Goal: Task Accomplishment & Management: Manage account settings

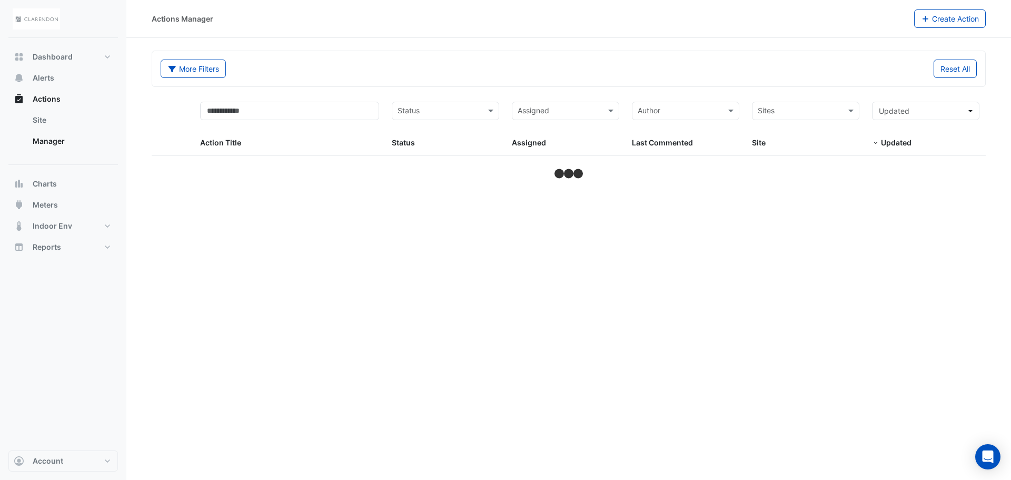
select select "**"
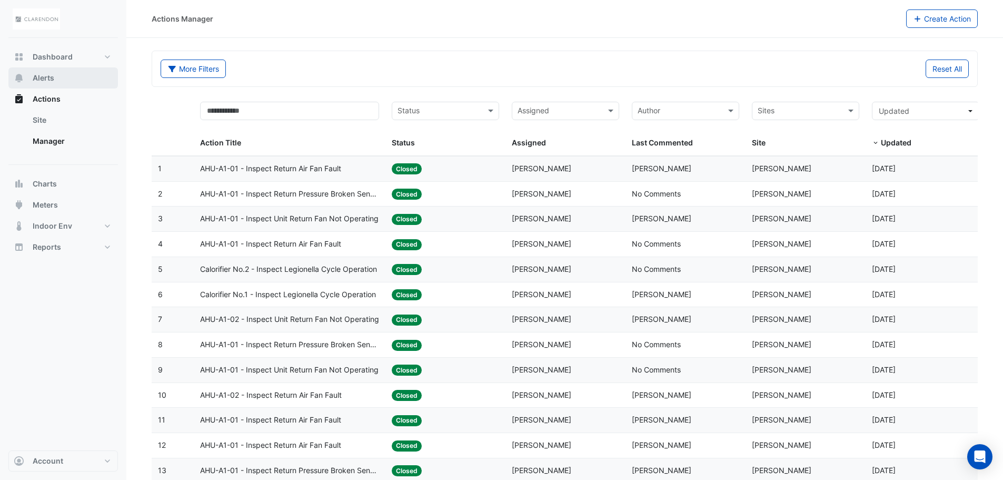
click at [46, 78] on span "Alerts" at bounding box center [44, 78] width 22 height 11
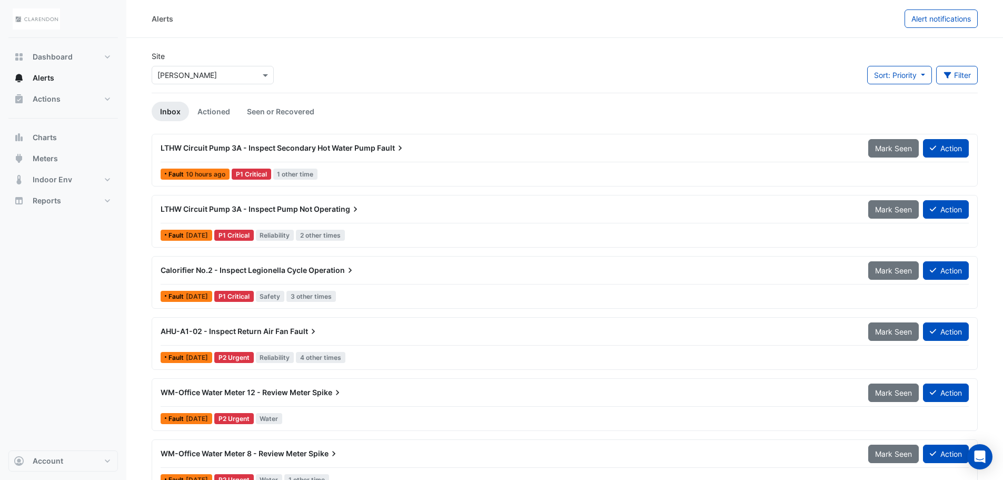
click at [301, 335] on span "Fault" at bounding box center [304, 331] width 28 height 11
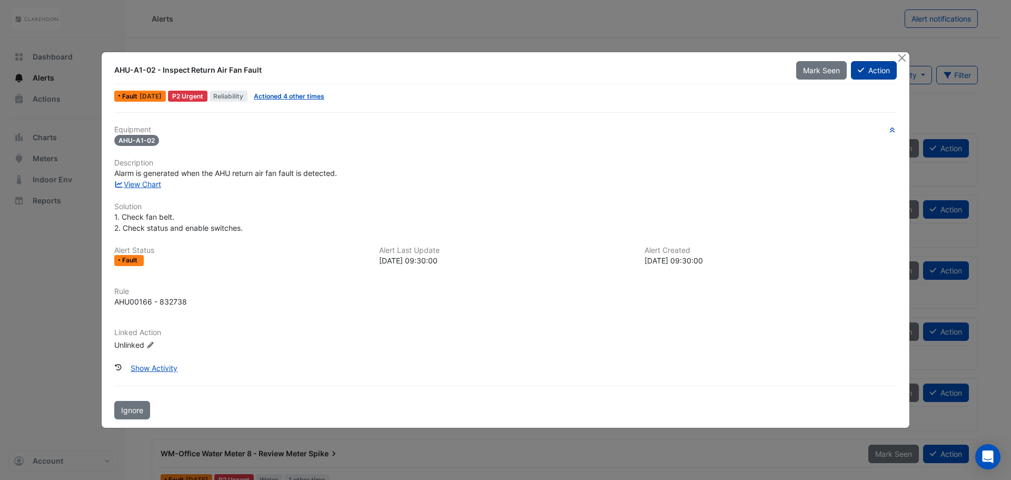
click at [887, 67] on button "Action" at bounding box center [874, 70] width 46 height 18
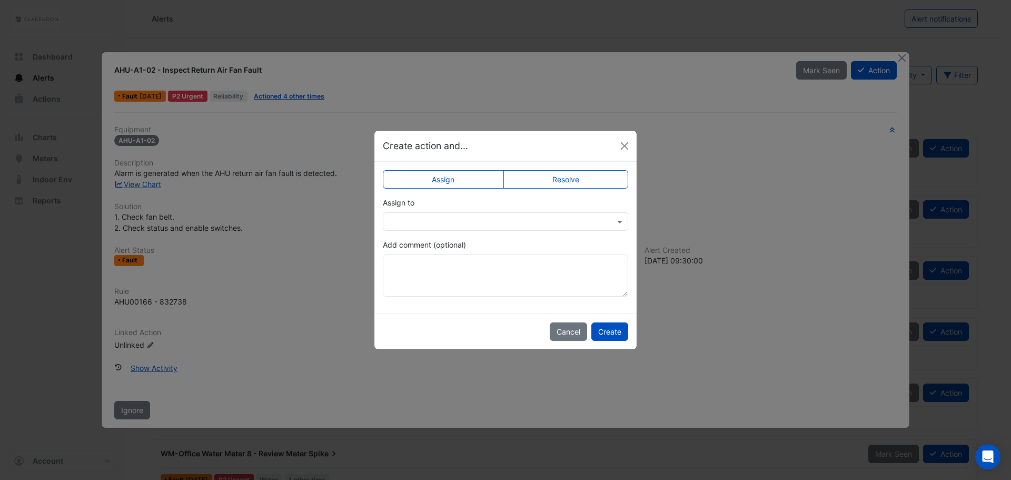
click at [564, 181] on label "Resolve" at bounding box center [566, 179] width 125 height 18
click at [613, 335] on button "Create" at bounding box center [609, 331] width 37 height 18
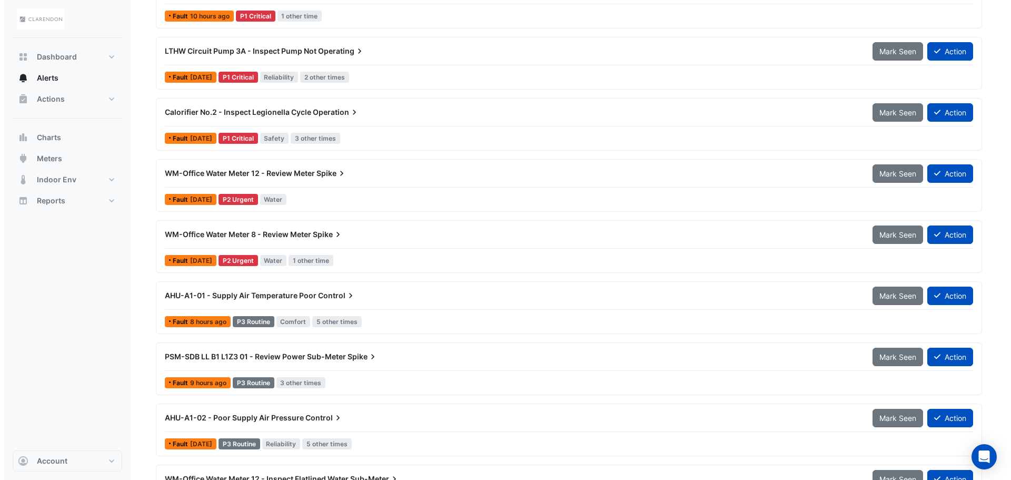
scroll to position [263, 0]
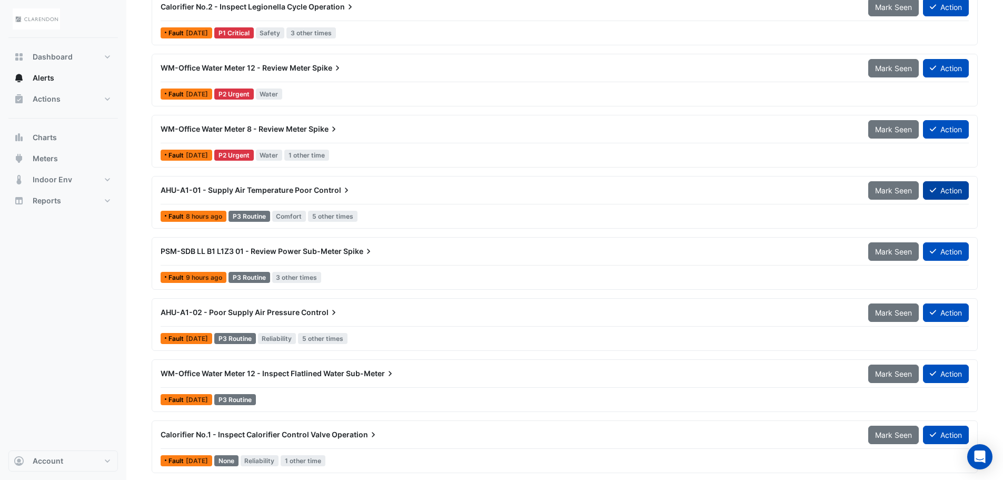
click at [952, 191] on button "Action" at bounding box center [946, 190] width 46 height 18
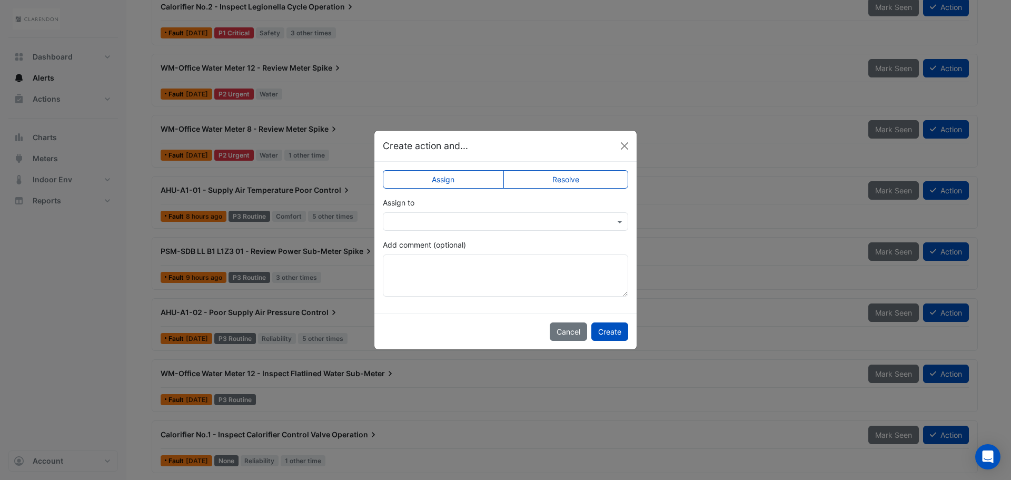
click at [582, 180] on label "Resolve" at bounding box center [566, 179] width 125 height 18
click at [614, 335] on button "Create" at bounding box center [609, 331] width 37 height 18
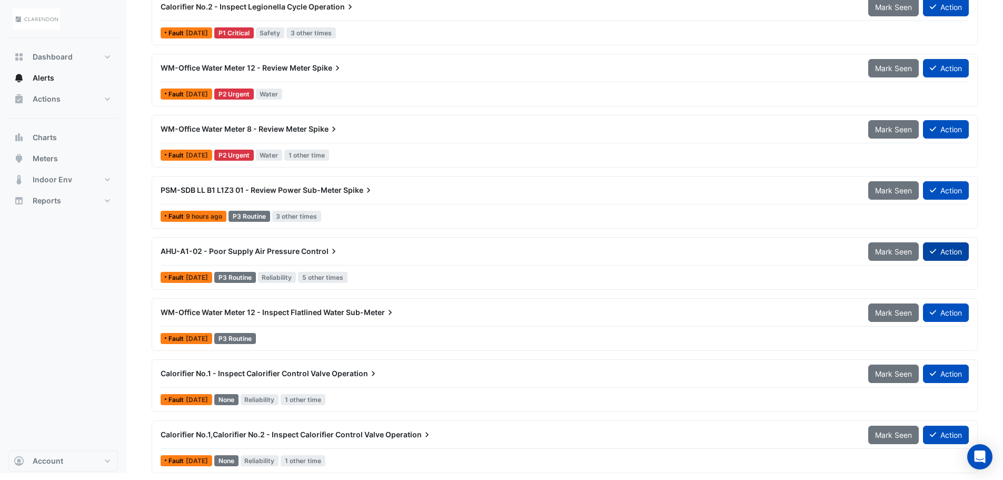
click at [942, 251] on button "Action" at bounding box center [946, 251] width 46 height 18
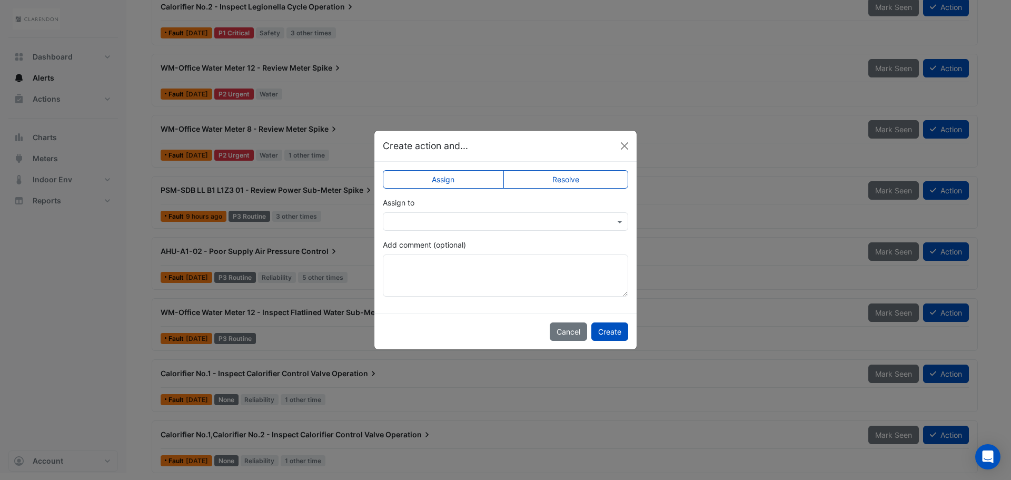
click at [583, 172] on label "Resolve" at bounding box center [566, 179] width 125 height 18
click at [607, 333] on button "Create" at bounding box center [609, 331] width 37 height 18
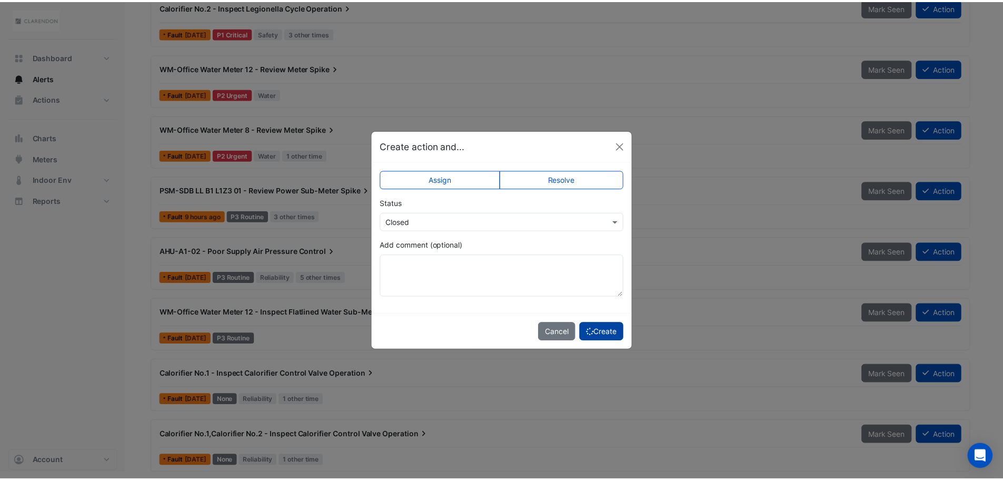
scroll to position [204, 0]
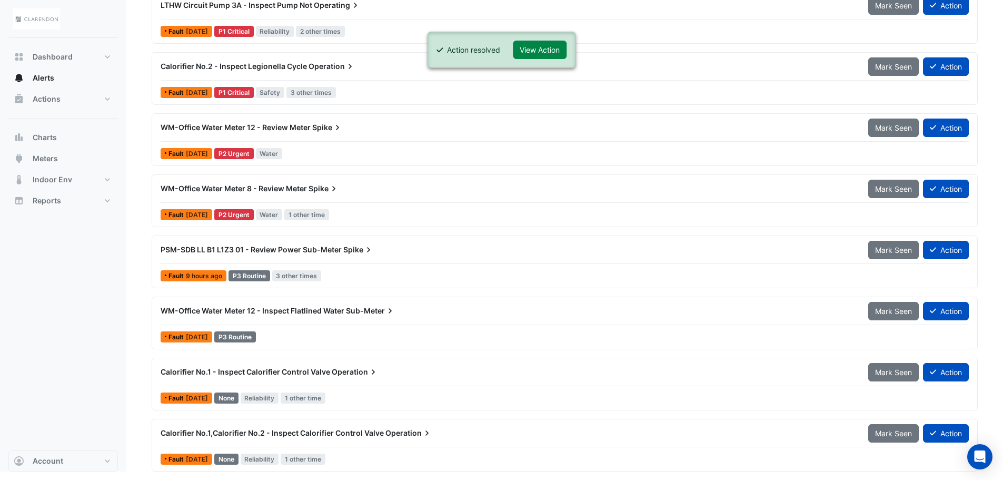
click at [633, 248] on div "PSM-SDB LL B1 L1Z3 01 - Review Power Sub-Meter Spike" at bounding box center [508, 249] width 695 height 11
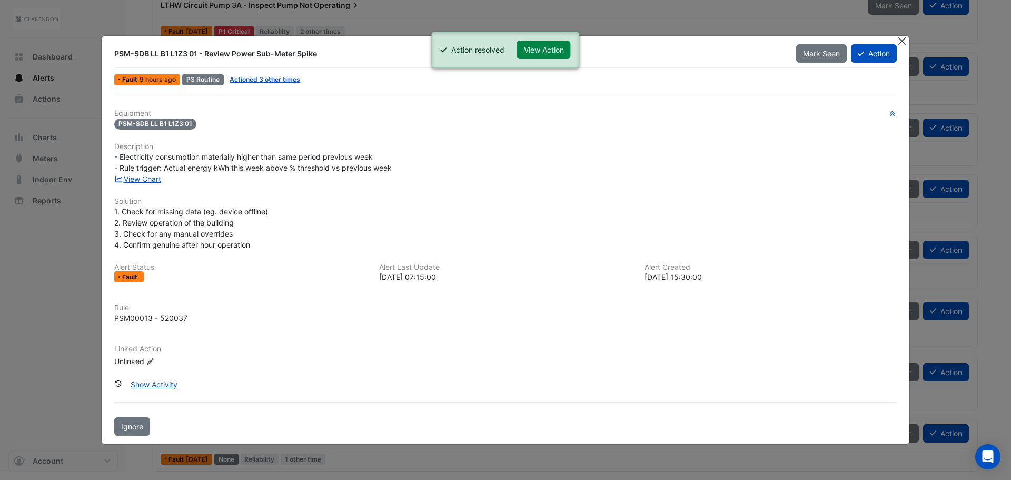
click at [898, 43] on button "Close" at bounding box center [901, 41] width 11 height 11
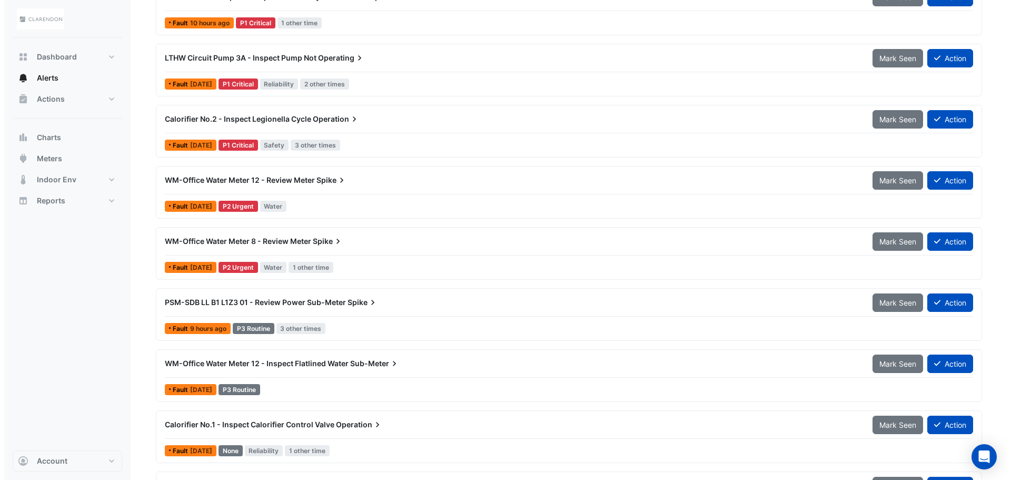
scroll to position [98, 0]
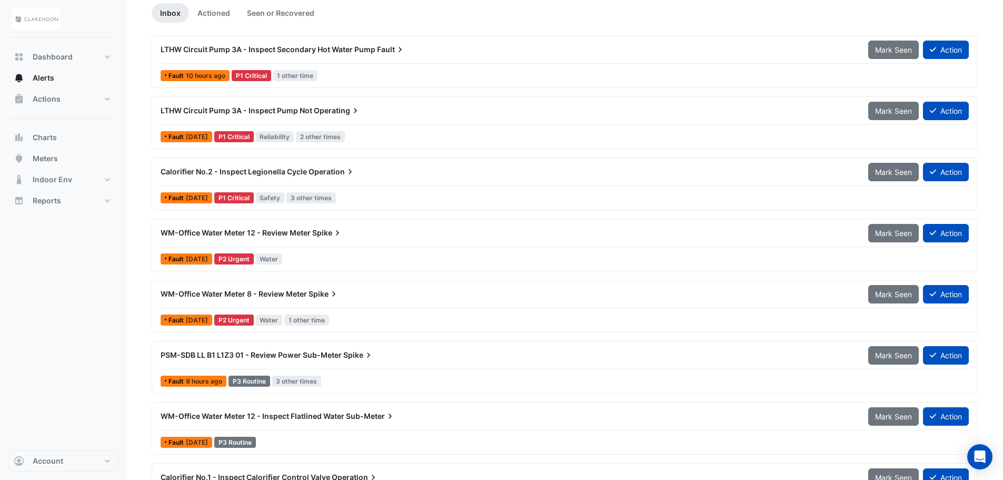
click at [399, 52] on icon at bounding box center [400, 49] width 3 height 5
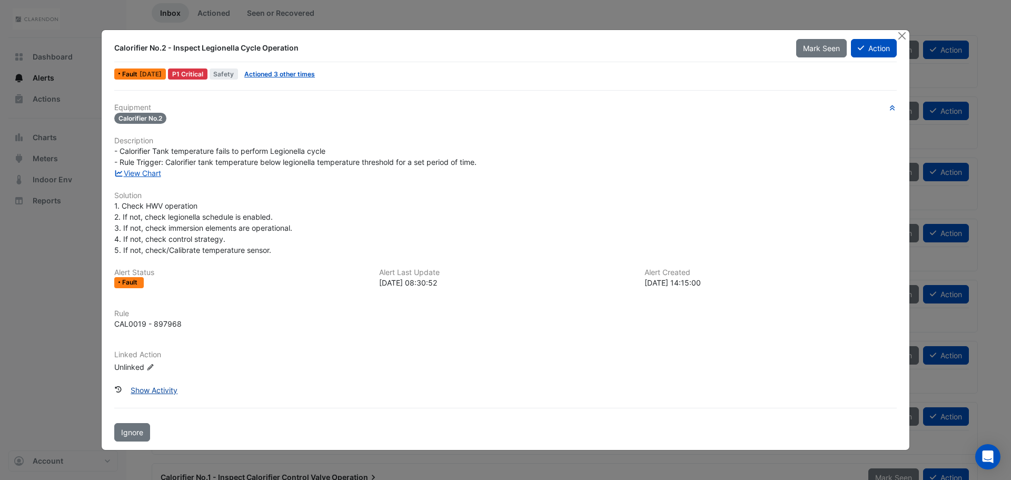
click at [151, 391] on button "Show Activity" at bounding box center [154, 390] width 61 height 18
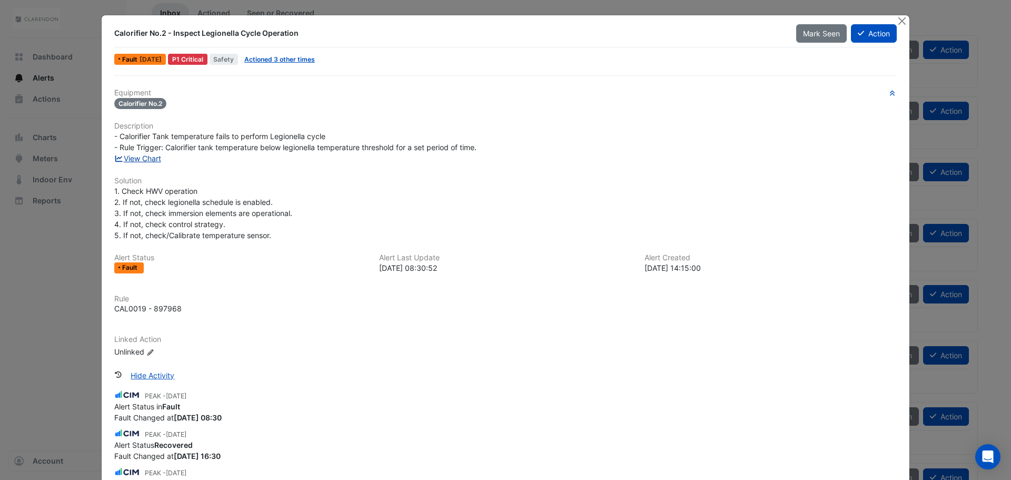
click at [135, 159] on link "View Chart" at bounding box center [137, 158] width 47 height 9
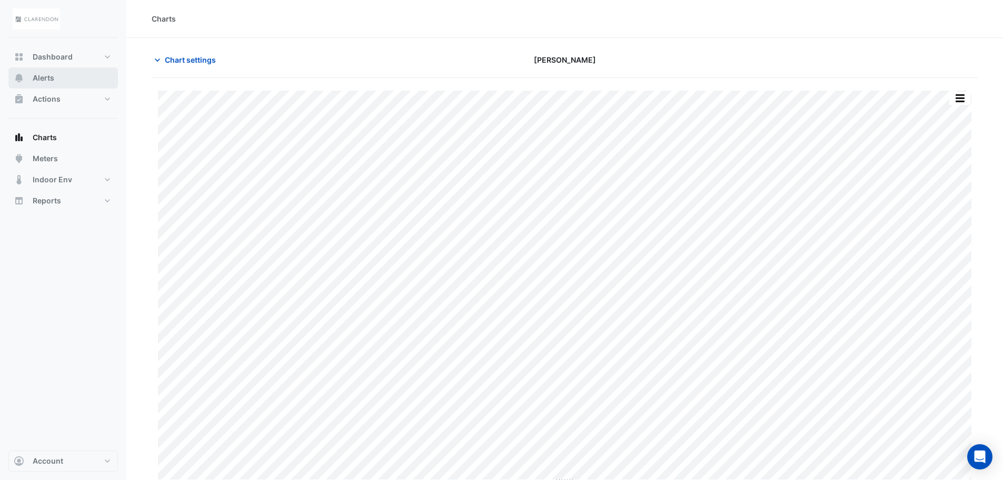
click at [40, 81] on span "Alerts" at bounding box center [44, 78] width 22 height 11
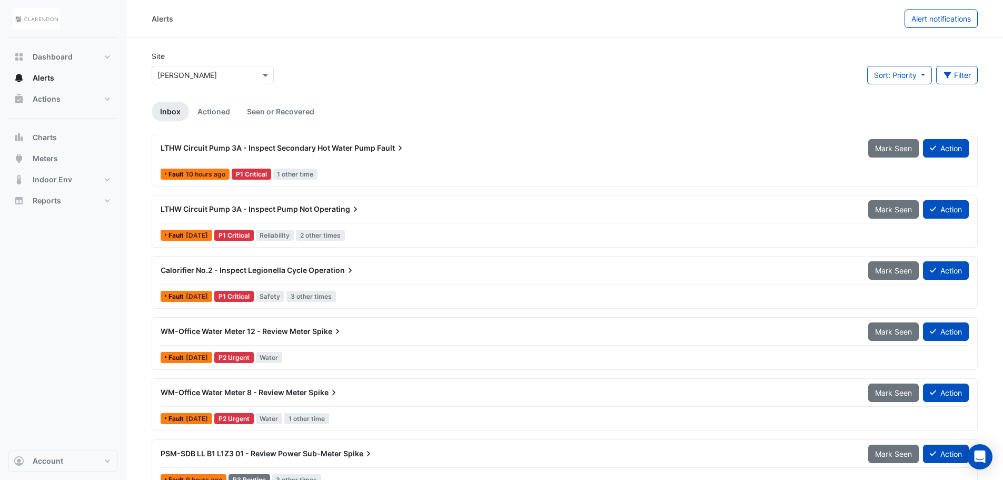
scroll to position [105, 0]
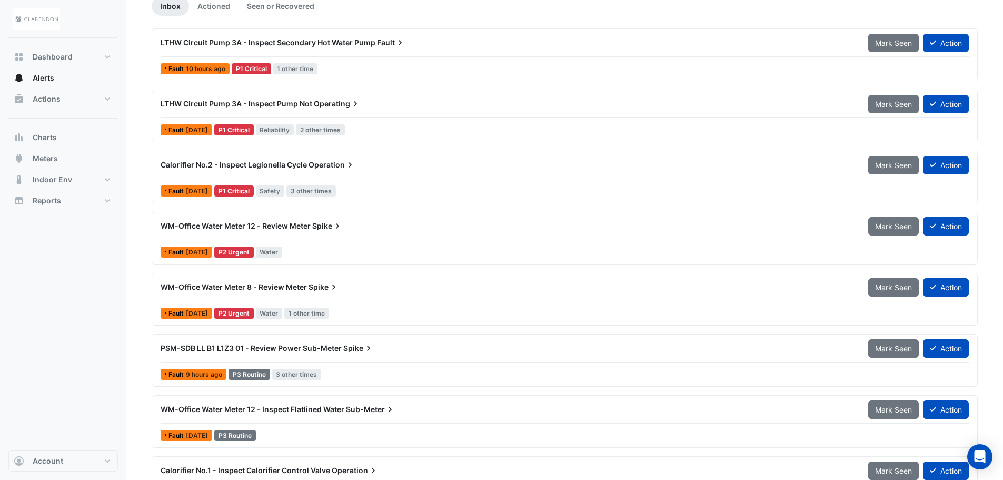
click at [295, 352] on div "PSM-SDB LL B1 L1Z3 01 - Review Power Sub-Meter Spike" at bounding box center [508, 348] width 695 height 11
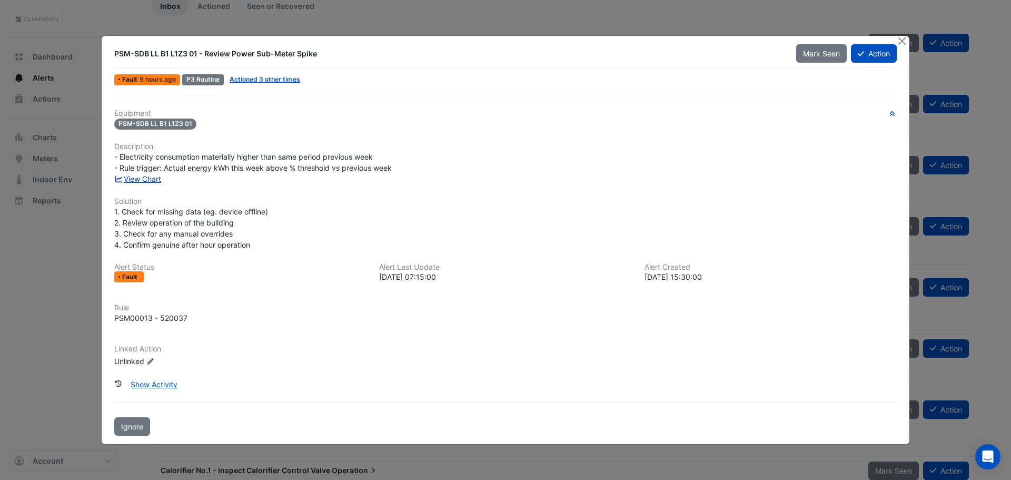
click at [145, 175] on link "View Chart" at bounding box center [137, 178] width 47 height 9
click at [905, 41] on button "Close" at bounding box center [901, 41] width 11 height 11
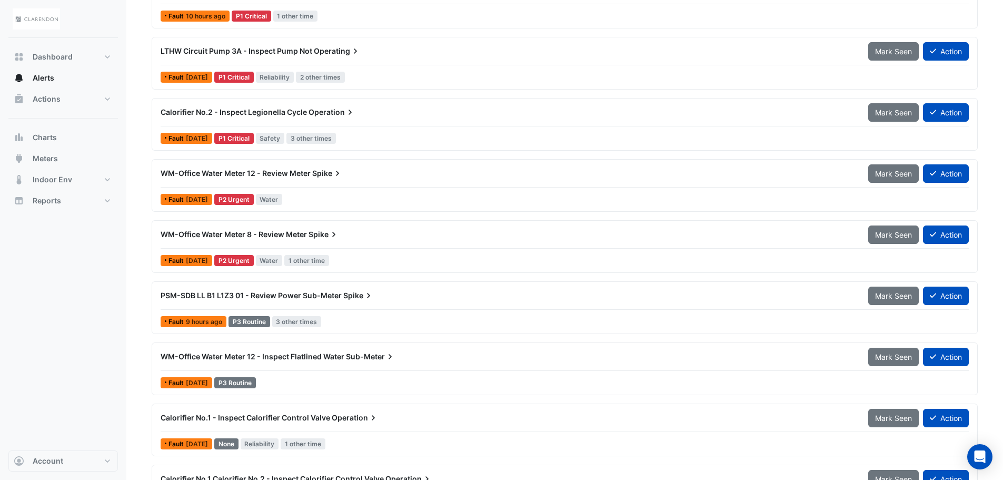
scroll to position [204, 0]
